Goal: Navigation & Orientation: Go to known website

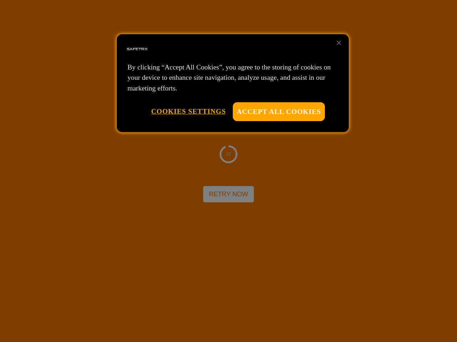
click at [228, 171] on div at bounding box center [228, 171] width 457 height 342
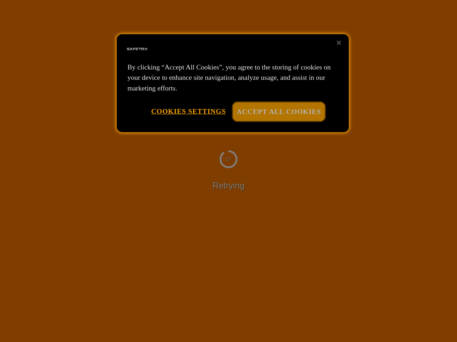
click at [279, 112] on button "Accept All Cookies" at bounding box center [279, 111] width 92 height 19
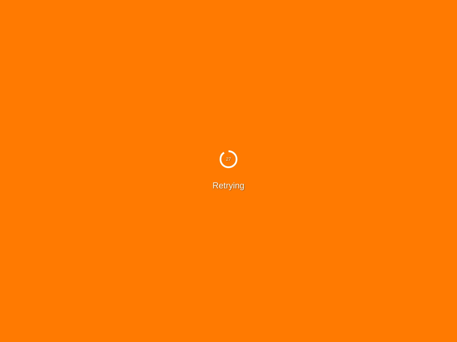
click at [188, 111] on button "Cookies Settings" at bounding box center [188, 111] width 75 height 18
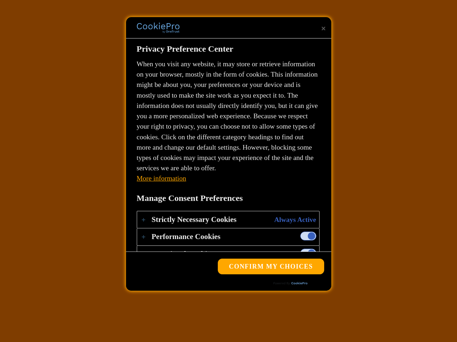
click at [338, 43] on div "27 Retrying" at bounding box center [228, 171] width 457 height 342
